Goal: Transaction & Acquisition: Purchase product/service

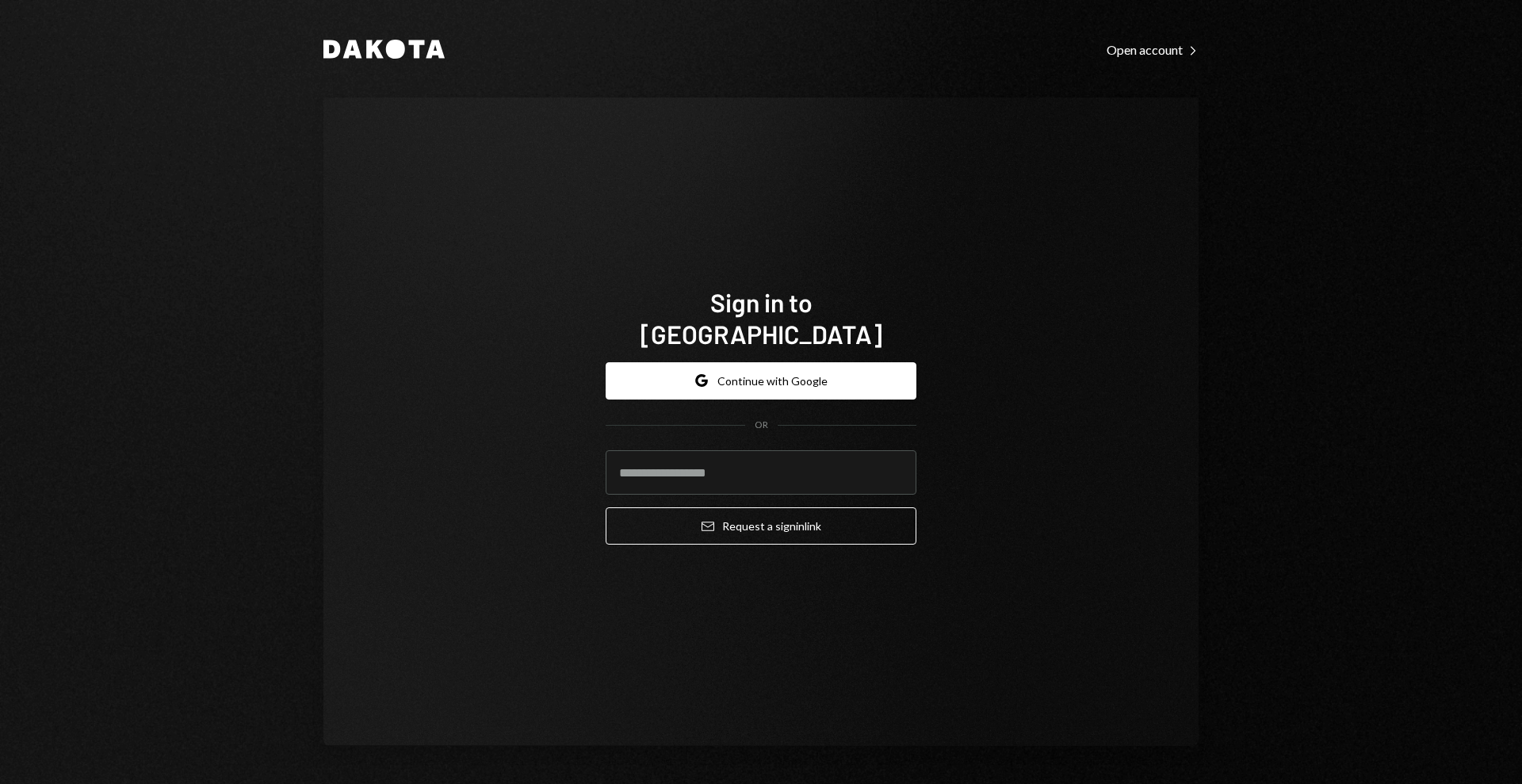
click at [1016, 470] on div "Sign in to [GEOGRAPHIC_DATA] Google Continue with Google OR Email Request a sig…" at bounding box center [761, 422] width 875 height 648
click at [770, 362] on button "Google Continue with Google" at bounding box center [761, 381] width 310 height 37
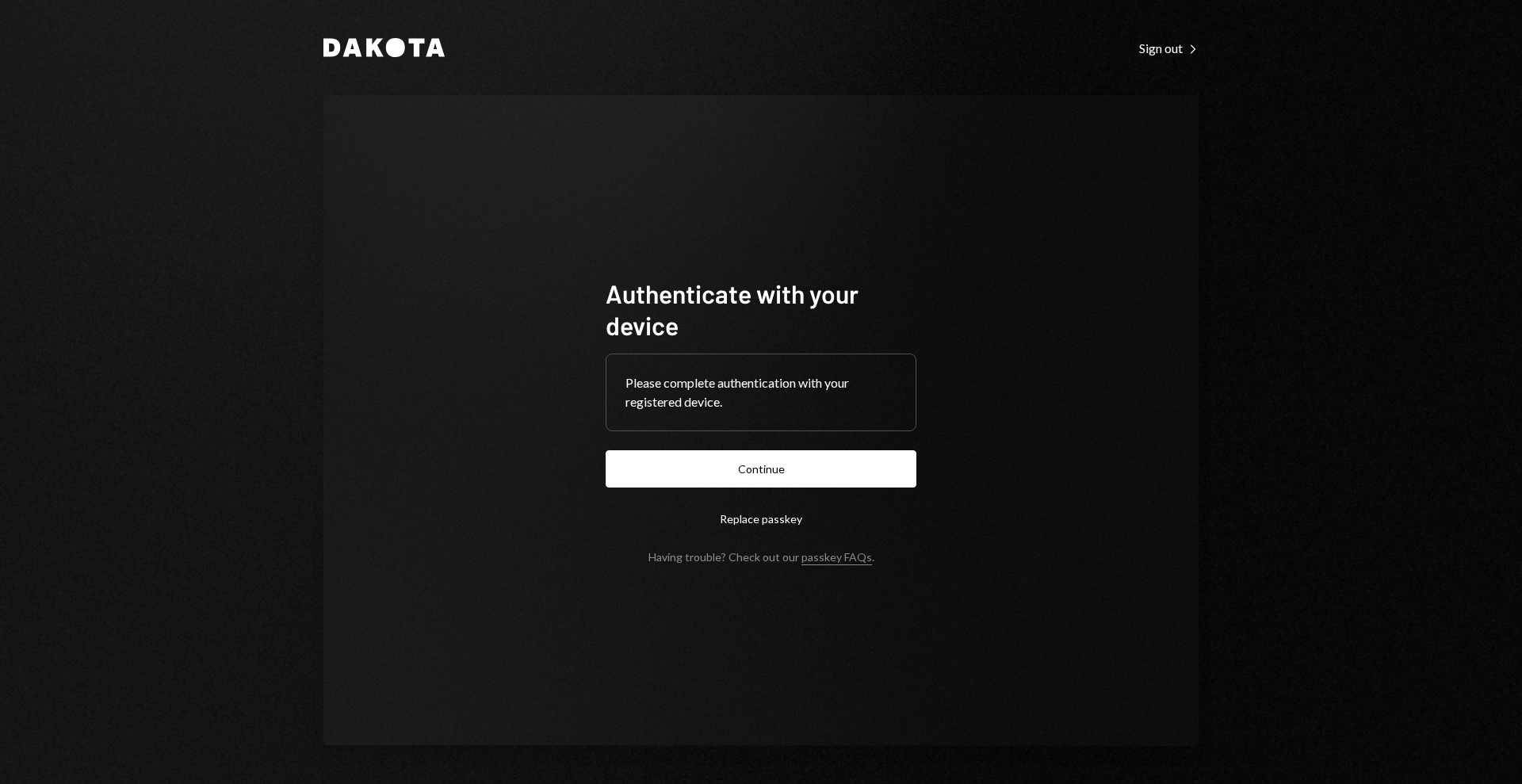
drag, startPoint x: 1373, startPoint y: 427, endPoint x: 1165, endPoint y: 423, distance: 208.0
click at [1373, 427] on div "Dakota Sign out Right Caret Authenticate with your device Please complete authe…" at bounding box center [761, 392] width 1522 height 784
click at [763, 466] on button "Continue" at bounding box center [761, 468] width 310 height 37
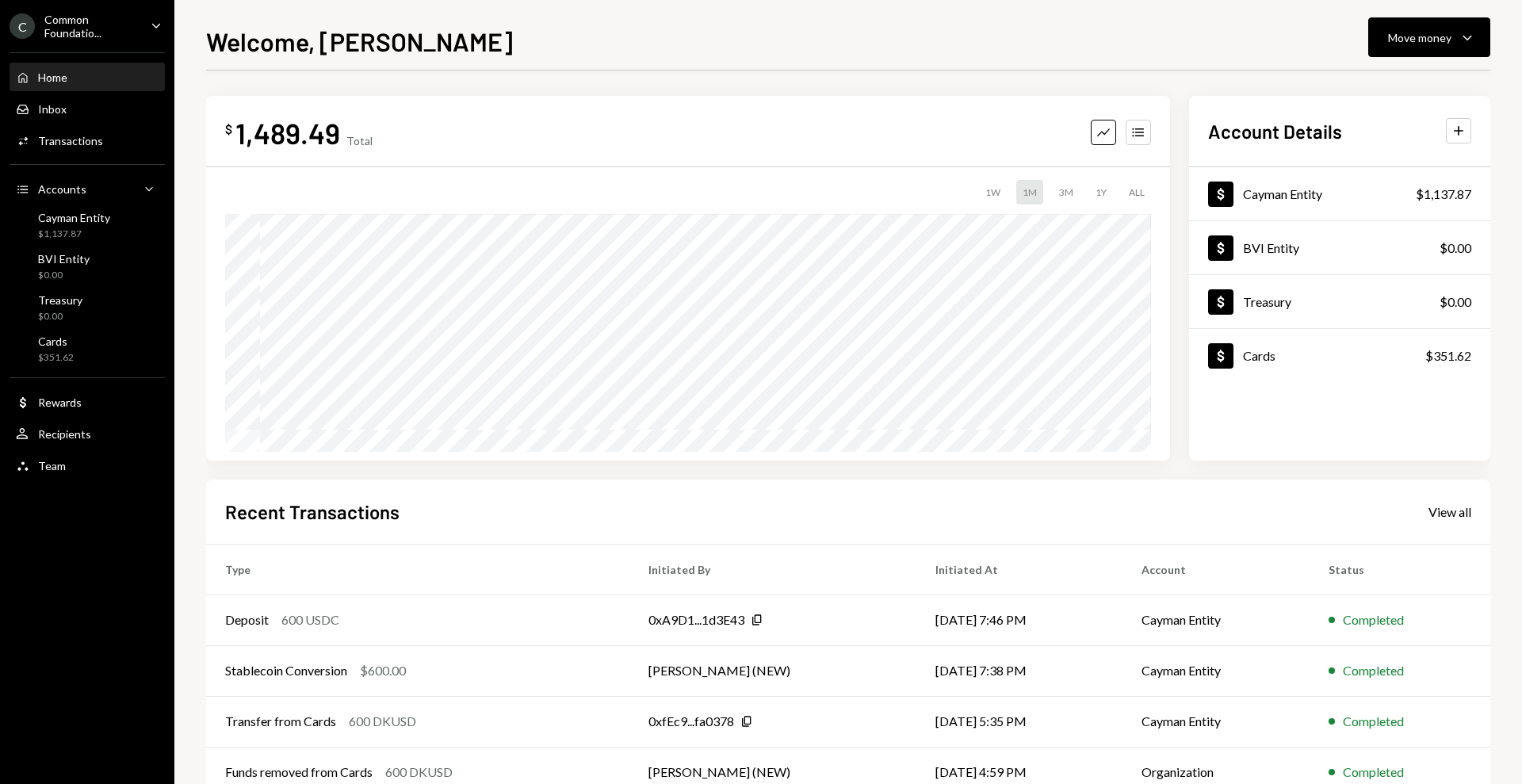
scroll to position [96, 0]
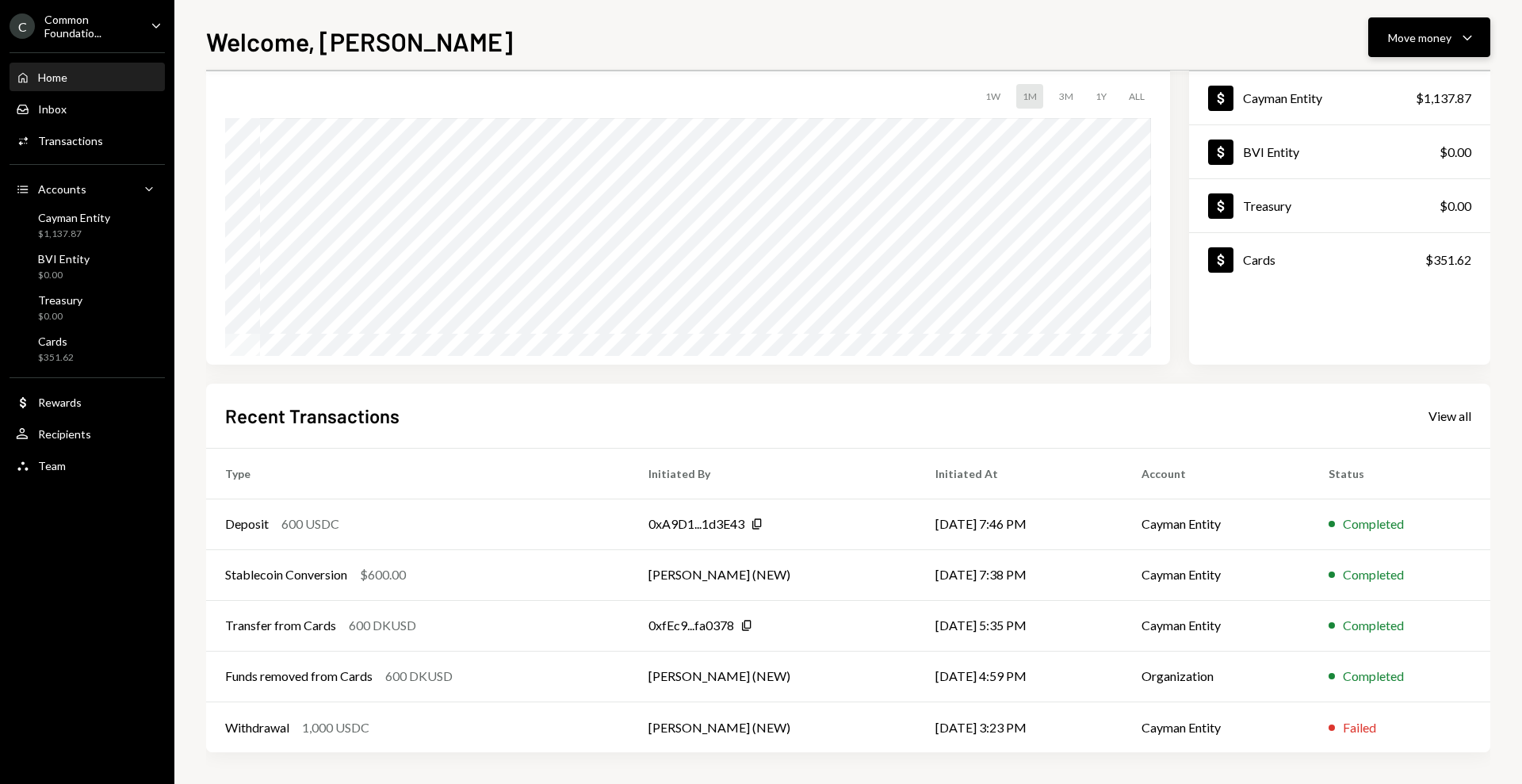
click at [1456, 30] on div "Move money Caret Down" at bounding box center [1429, 38] width 82 height 19
click at [1406, 83] on div "Send" at bounding box center [1415, 84] width 115 height 16
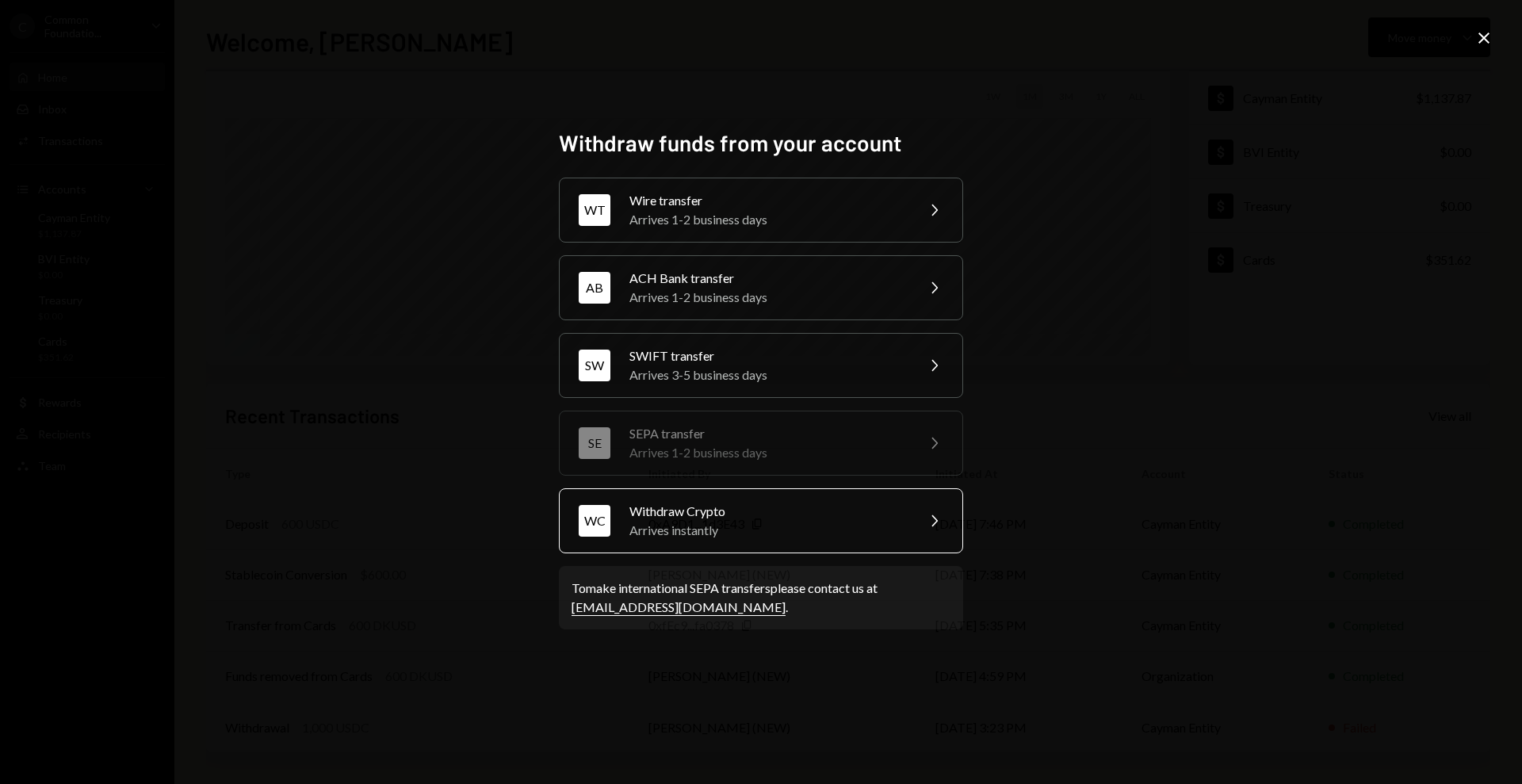
click at [827, 539] on div "WC Withdraw Crypto Arrives instantly Chevron Right" at bounding box center [760, 520] width 404 height 65
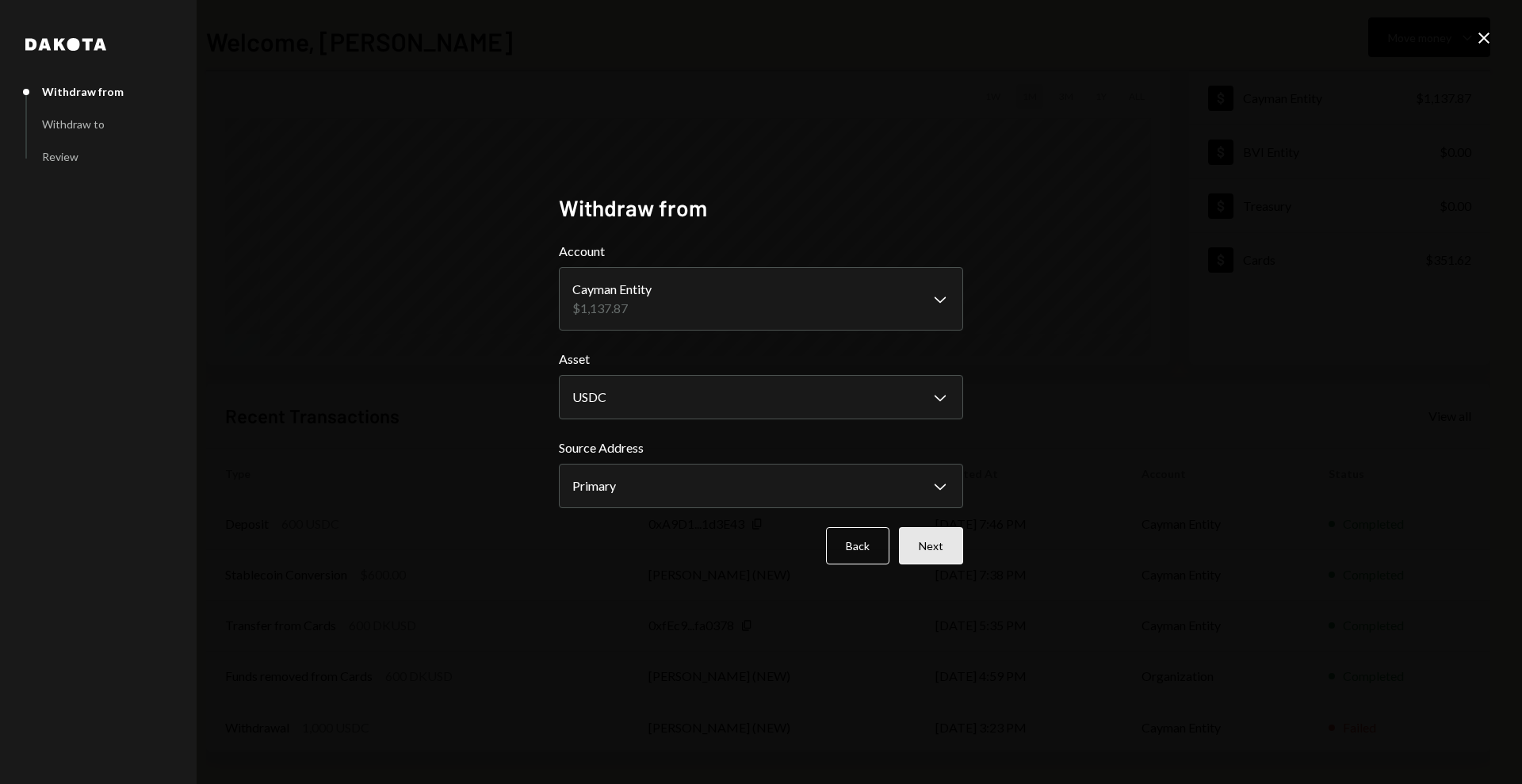
click at [938, 548] on button "Next" at bounding box center [931, 546] width 64 height 37
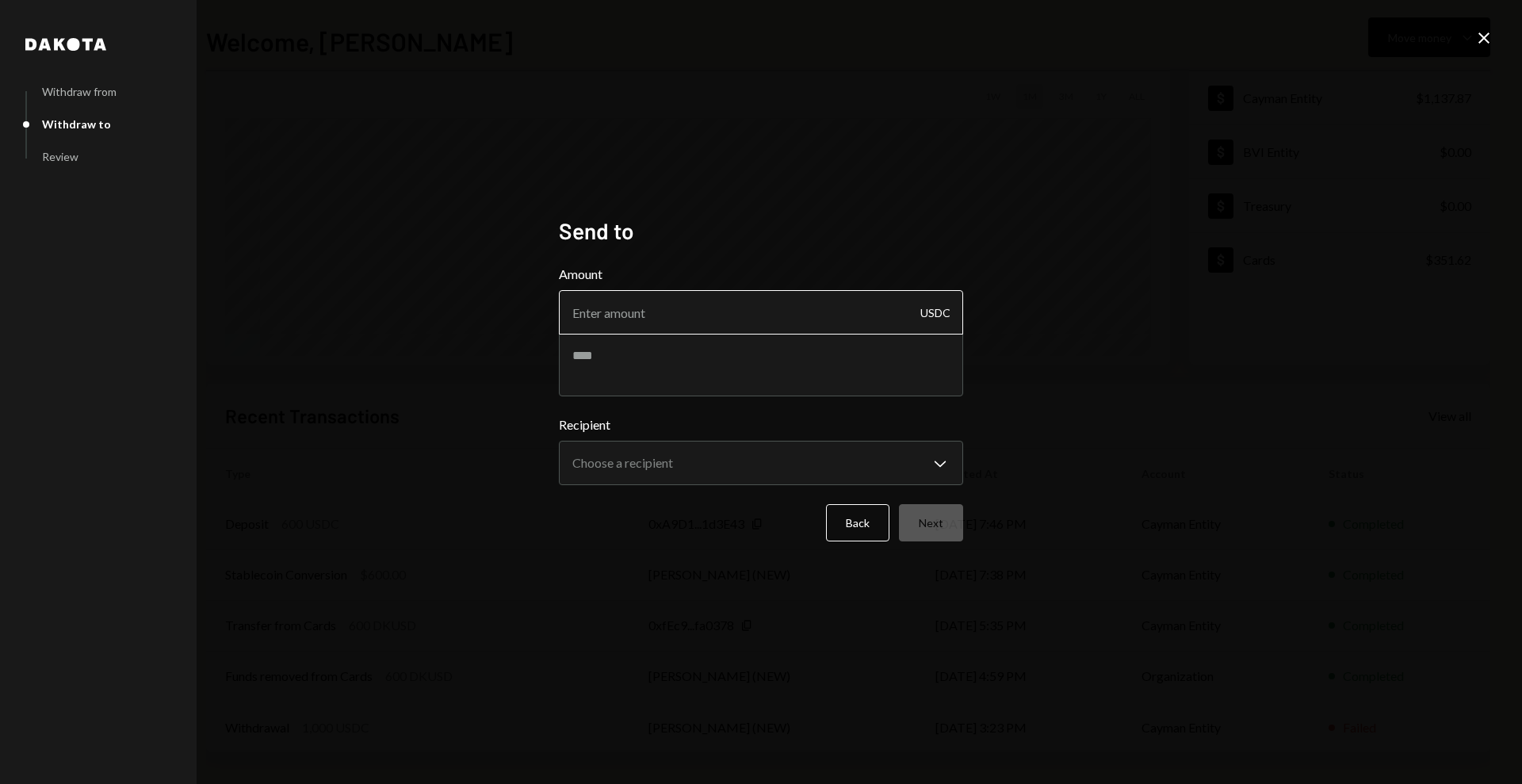
click at [680, 314] on input "Amount" at bounding box center [760, 312] width 404 height 45
type input "1000"
click at [657, 354] on textarea at bounding box center [760, 363] width 404 height 63
paste textarea "**********"
type textarea "**********"
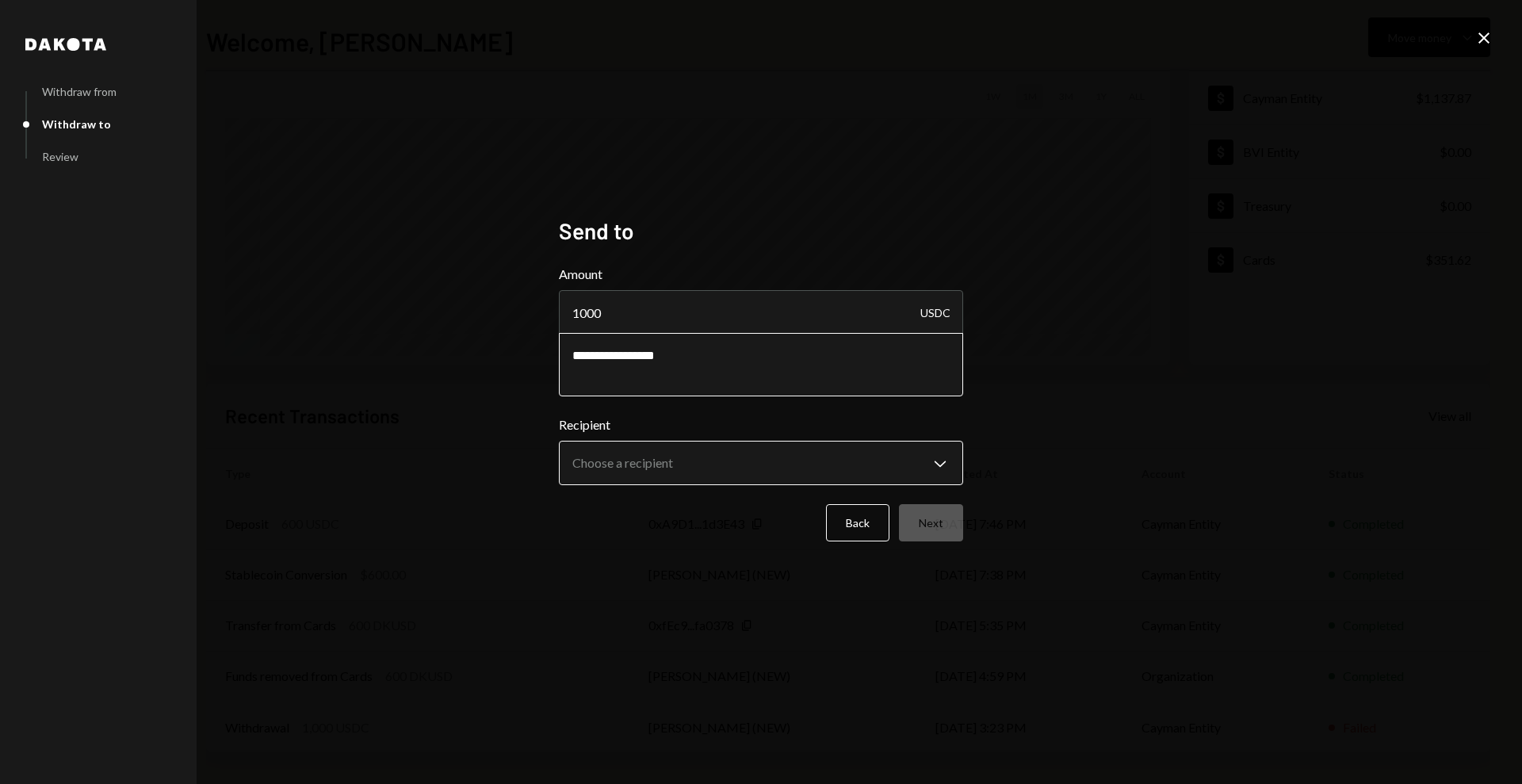
click at [667, 453] on body "C Common Foundatio... Caret Down Home Home Inbox Inbox Activities Transactions …" at bounding box center [761, 392] width 1522 height 784
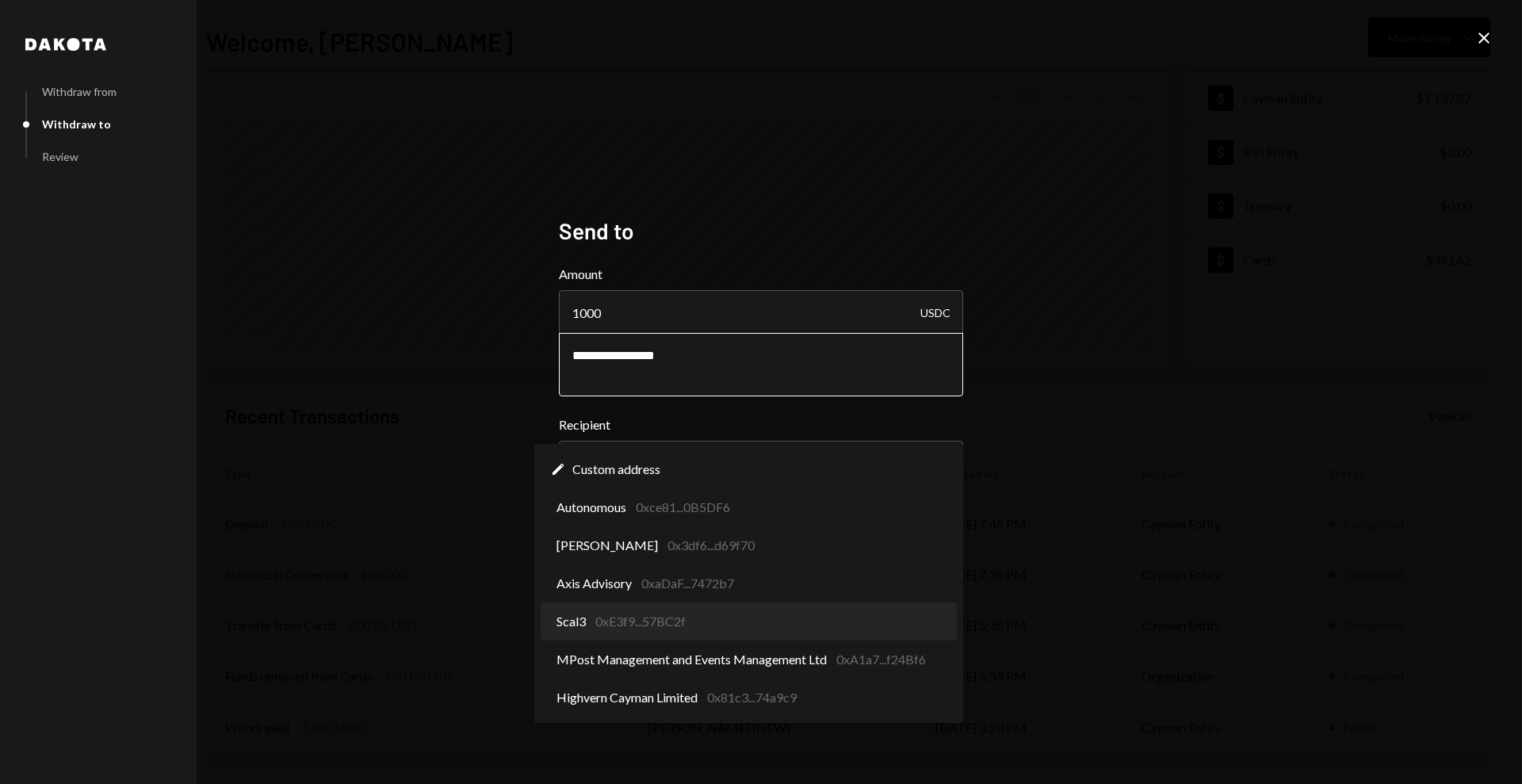
select select "**********"
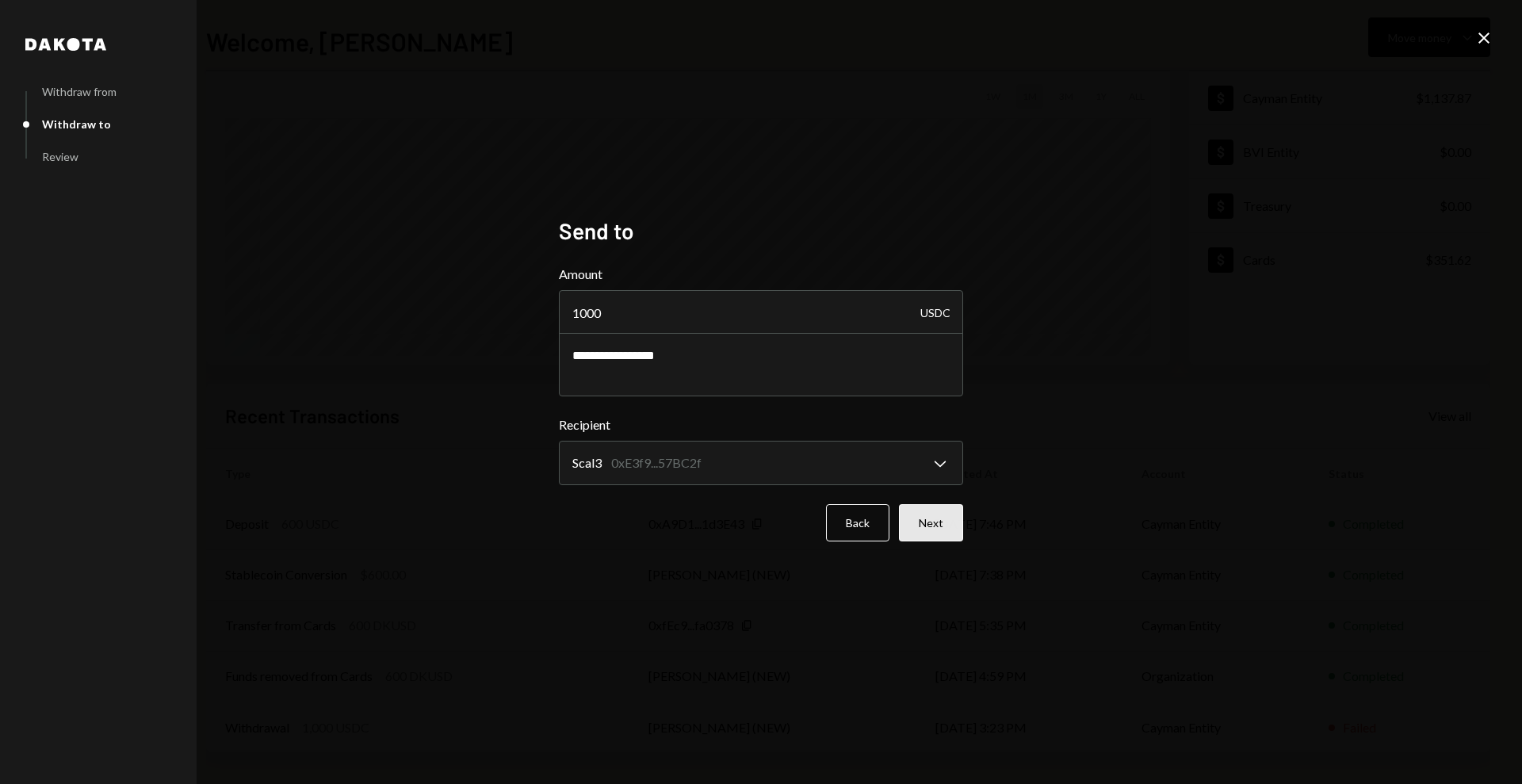
click at [926, 535] on button "Next" at bounding box center [931, 522] width 64 height 37
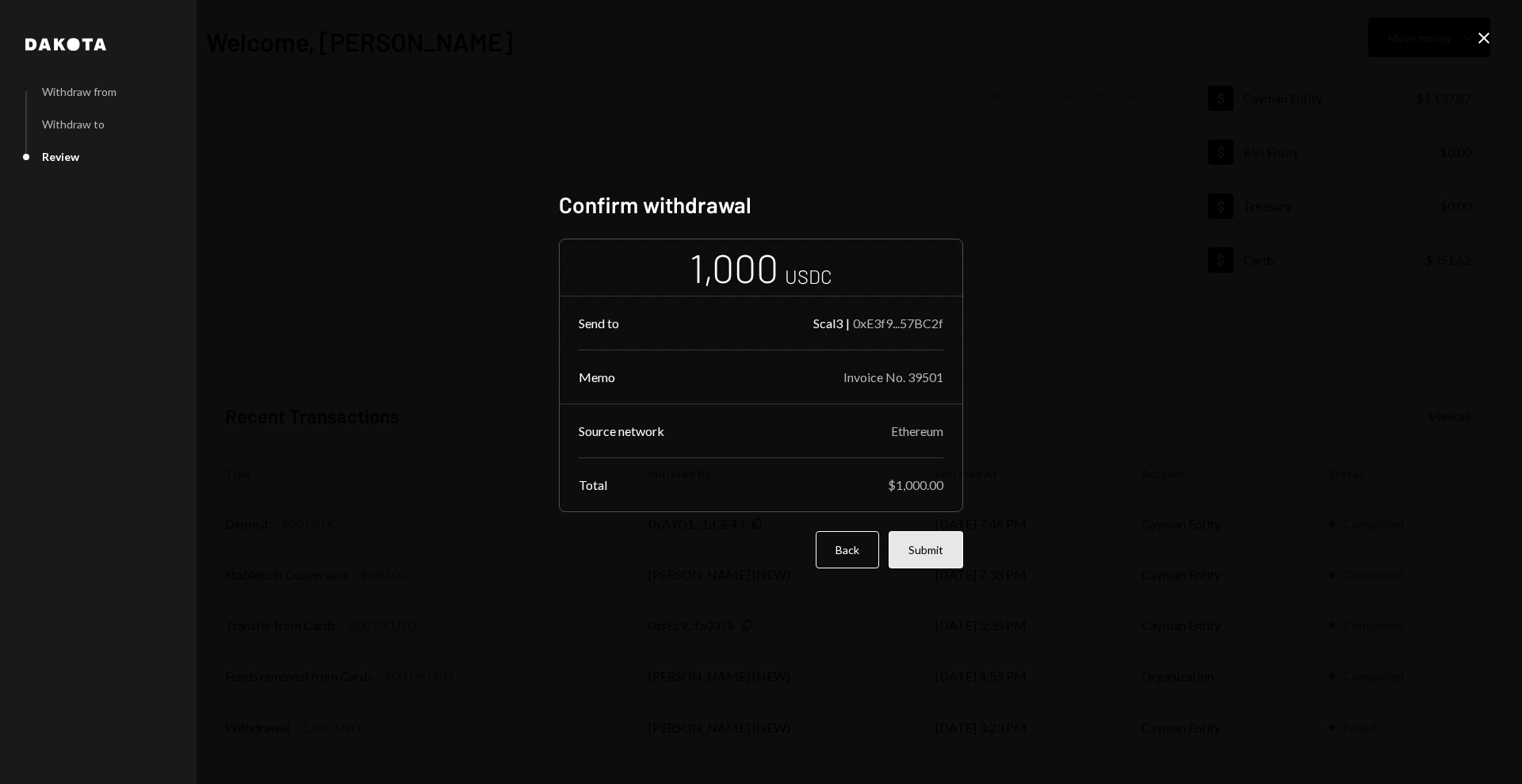
click at [917, 544] on button "Submit" at bounding box center [925, 549] width 75 height 37
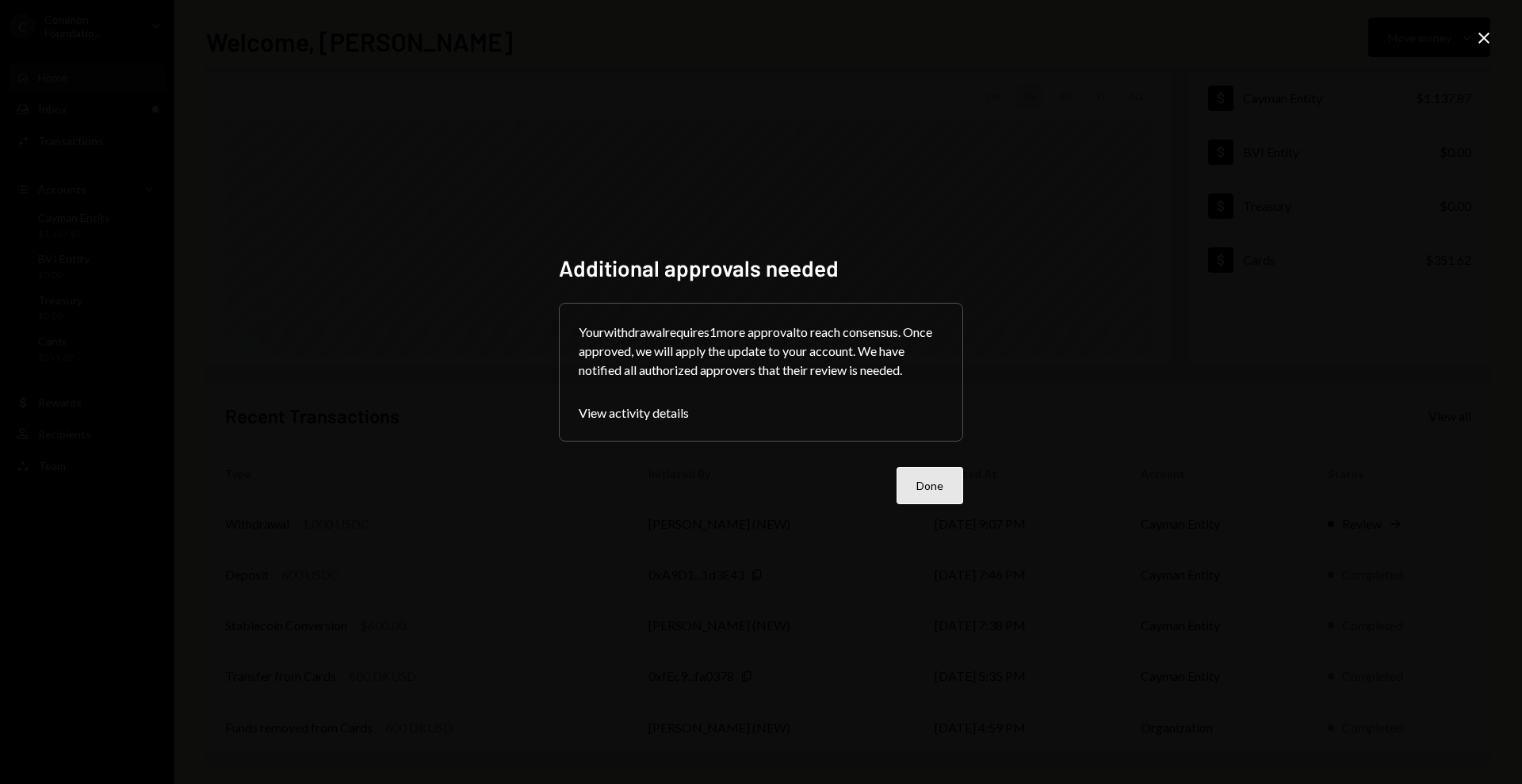
click at [952, 482] on button "Done" at bounding box center [930, 486] width 67 height 37
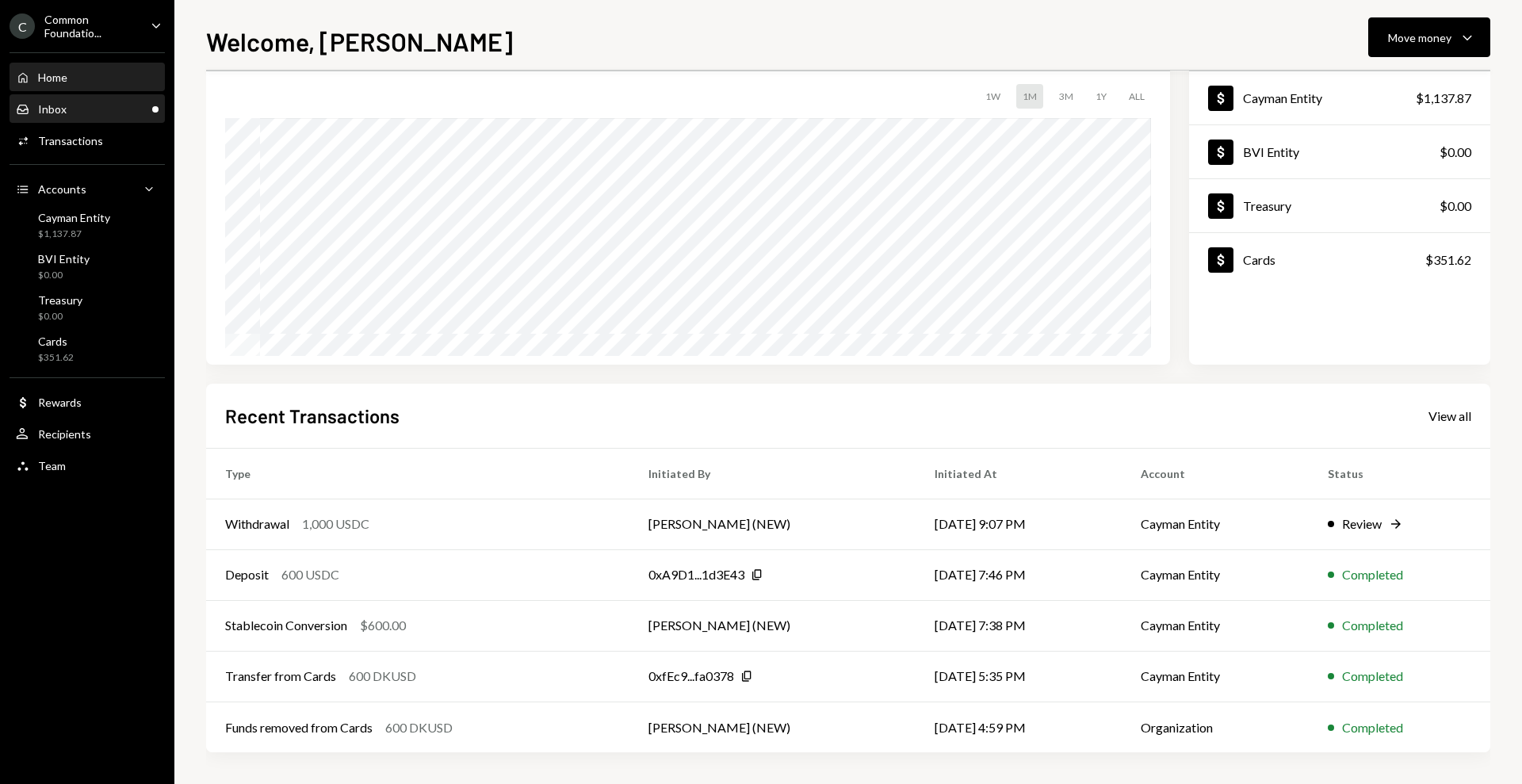
click at [111, 111] on div "Inbox Inbox" at bounding box center [86, 109] width 143 height 15
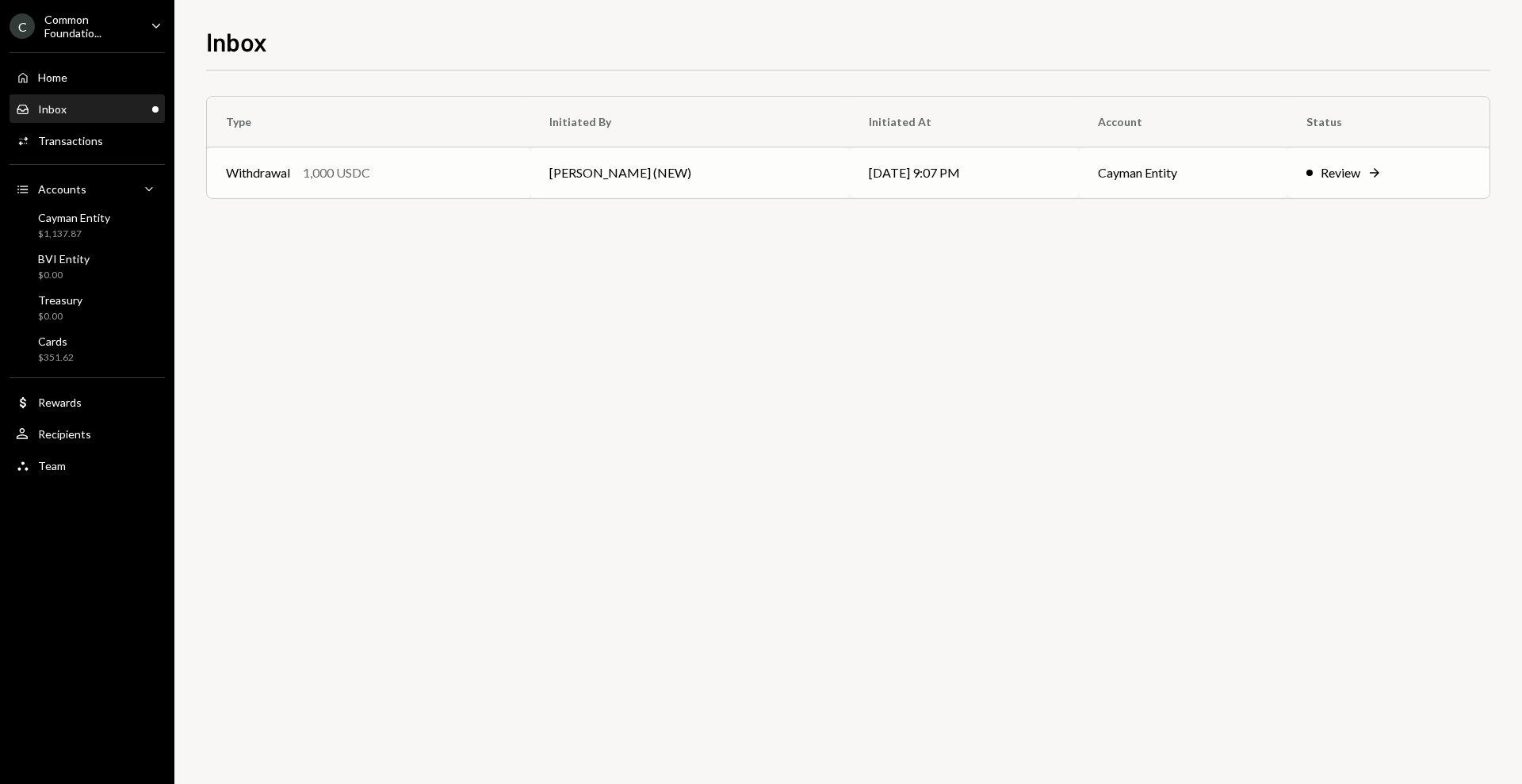
click at [784, 171] on td "[PERSON_NAME] (NEW)" at bounding box center [689, 172] width 319 height 50
